Goal: Navigation & Orientation: Find specific page/section

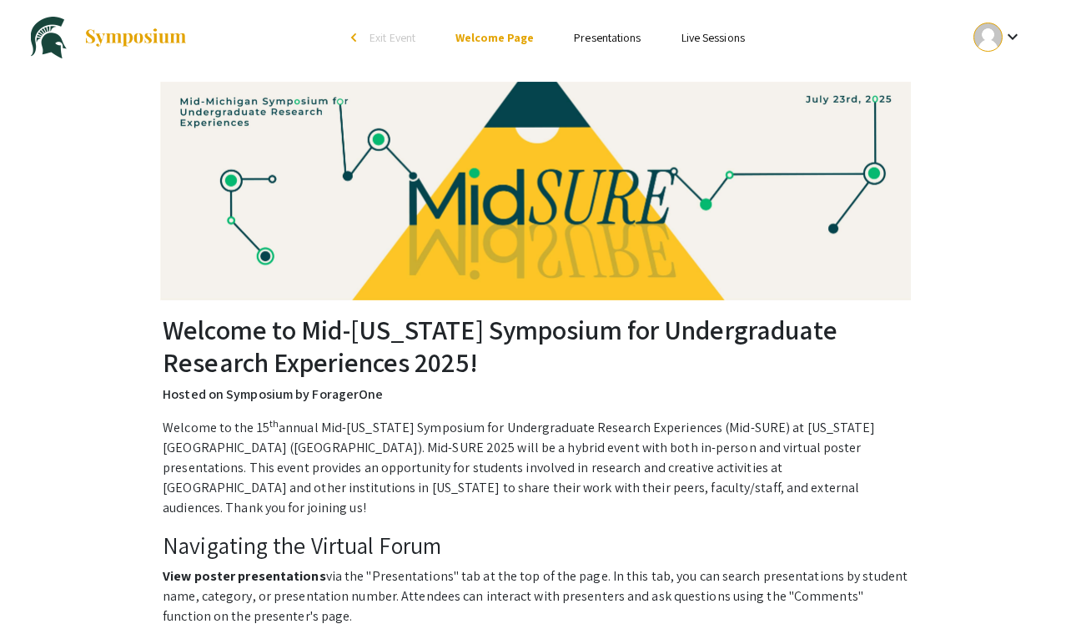
click at [586, 47] on li "Presentations" at bounding box center [607, 38] width 107 height 20
click at [581, 33] on link "Presentations" at bounding box center [607, 37] width 67 height 15
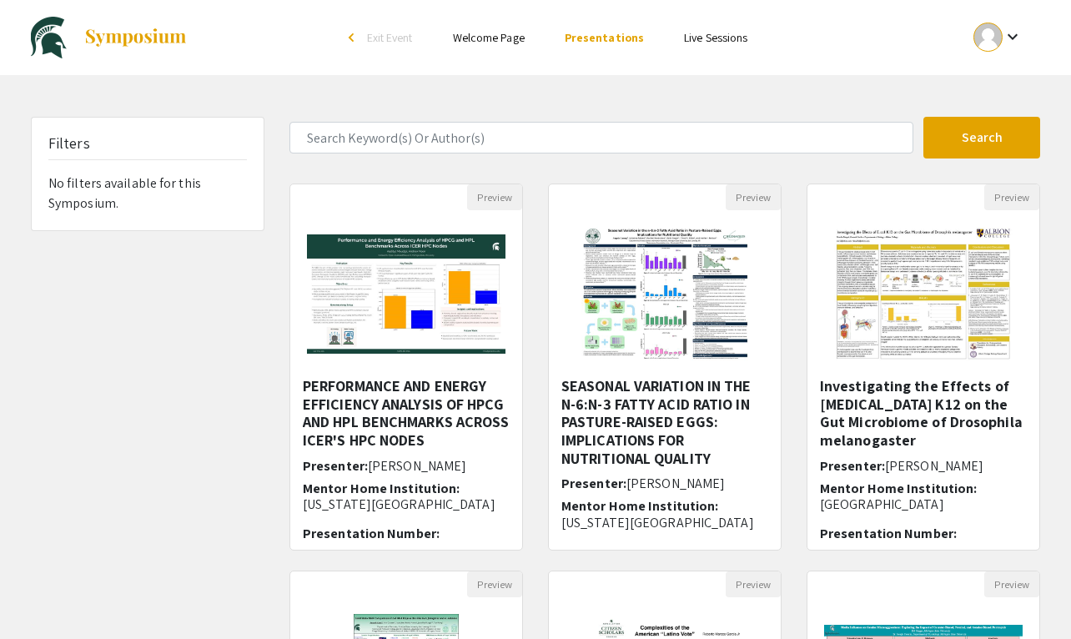
scroll to position [467, 0]
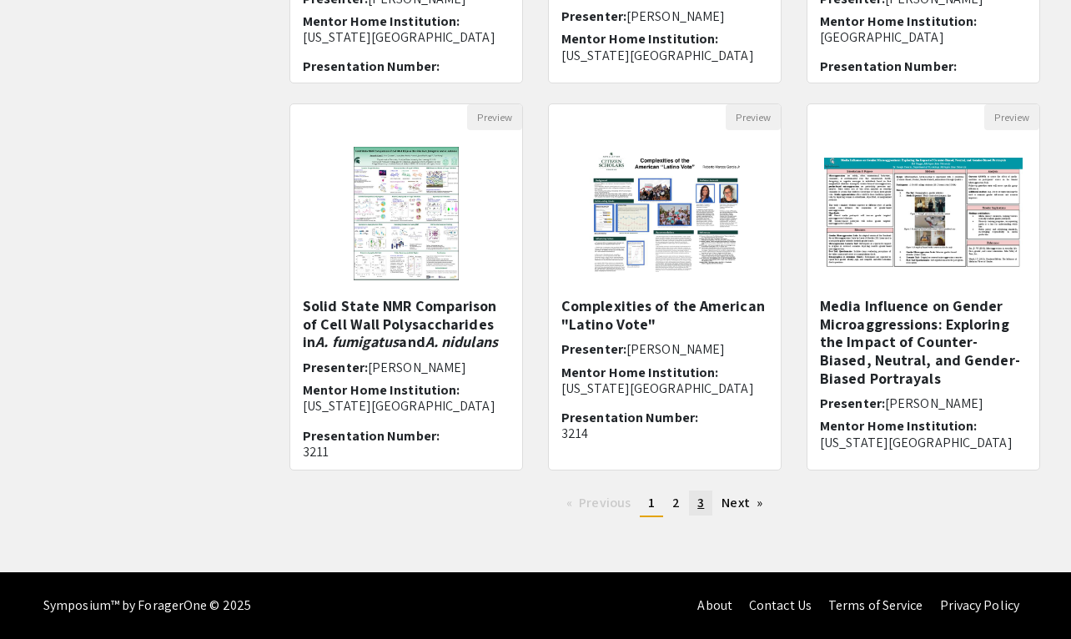
click at [702, 504] on span "3" at bounding box center [700, 503] width 7 height 18
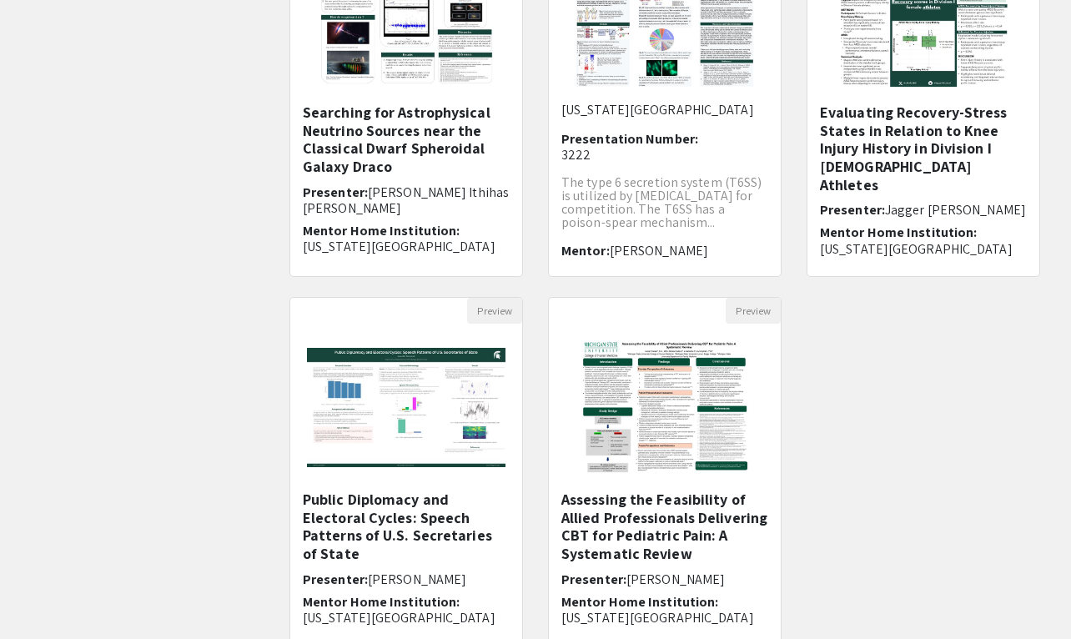
scroll to position [467, 0]
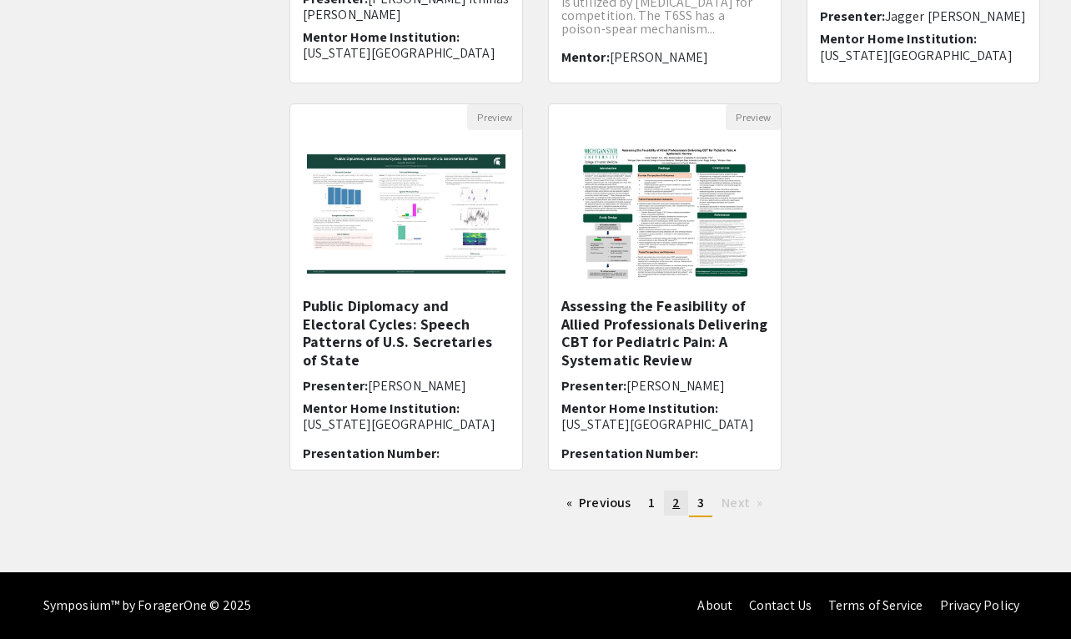
click at [680, 499] on link "page 2" at bounding box center [676, 502] width 24 height 25
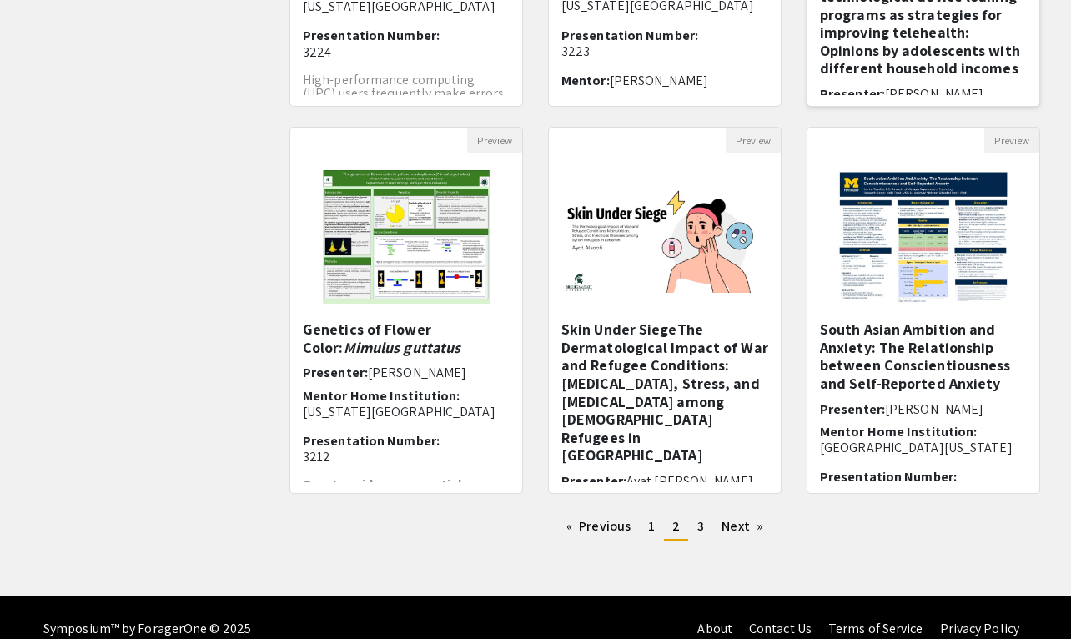
scroll to position [467, 0]
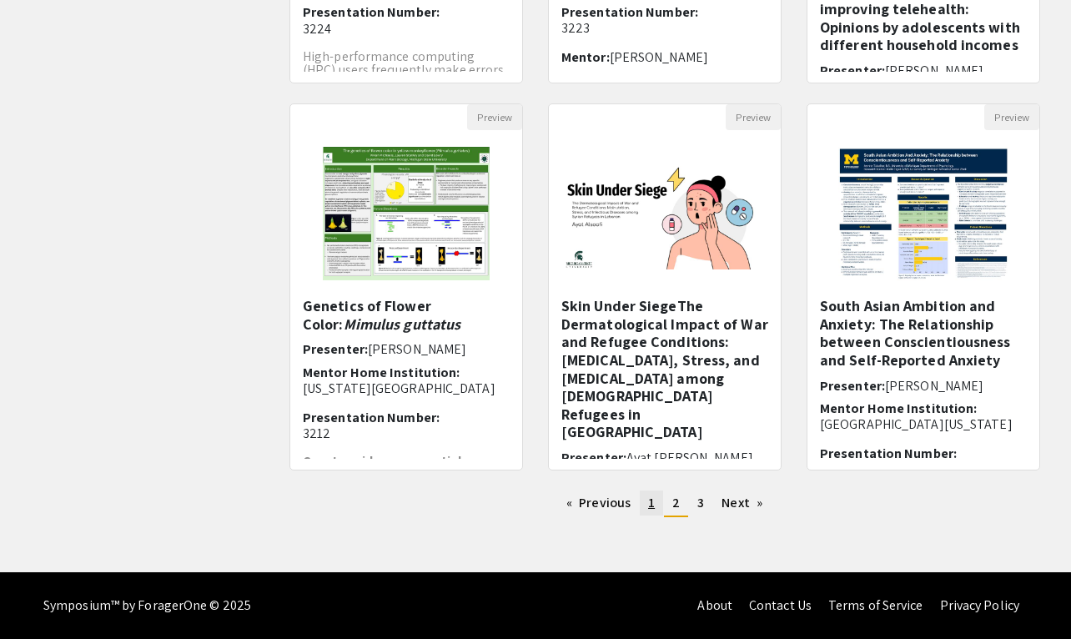
click at [655, 500] on link "page 1" at bounding box center [651, 502] width 23 height 25
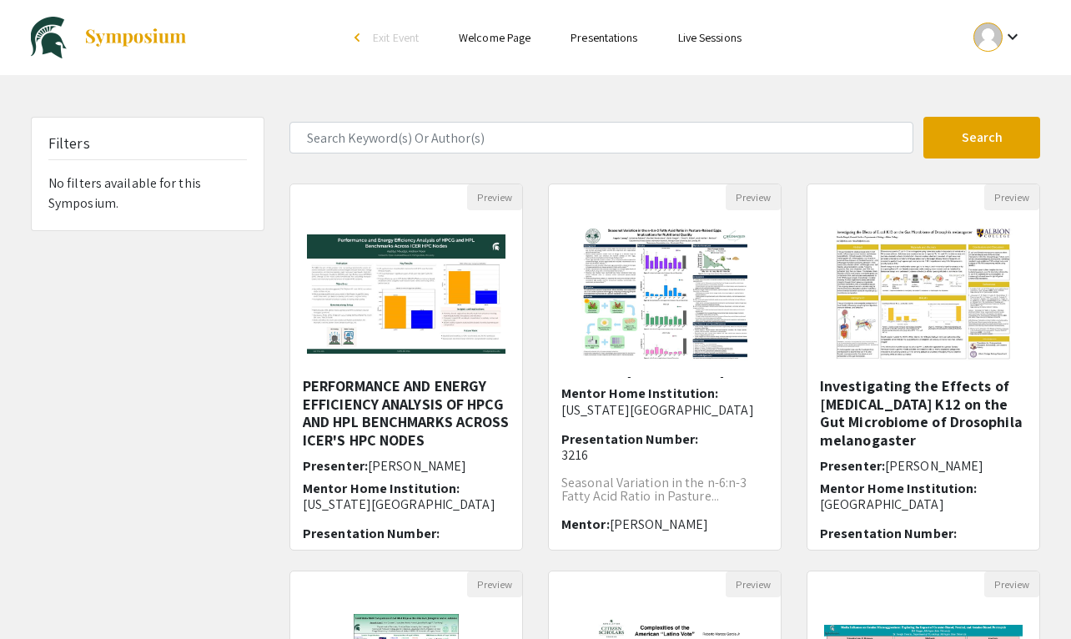
click at [509, 37] on link "Welcome Page" at bounding box center [495, 37] width 72 height 15
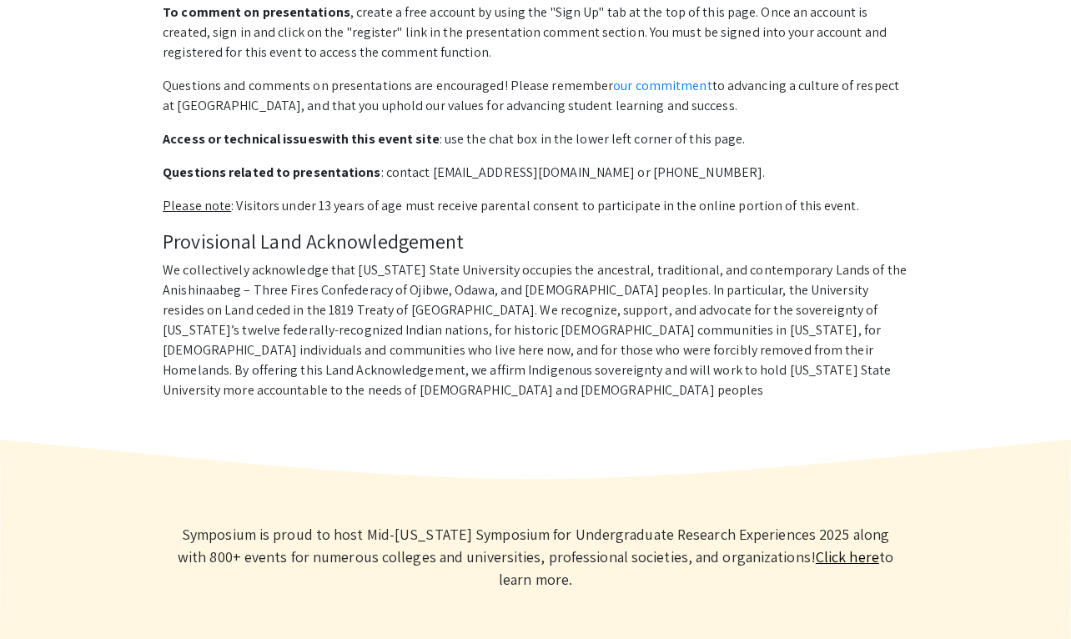
scroll to position [693, 0]
